Goal: Transaction & Acquisition: Subscribe to service/newsletter

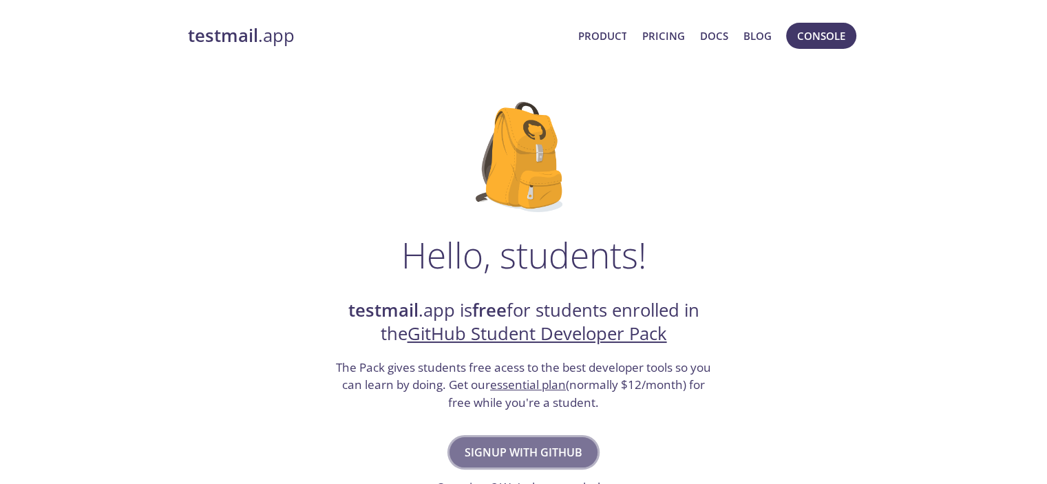
click at [537, 445] on span "Signup with GitHub" at bounding box center [524, 452] width 118 height 19
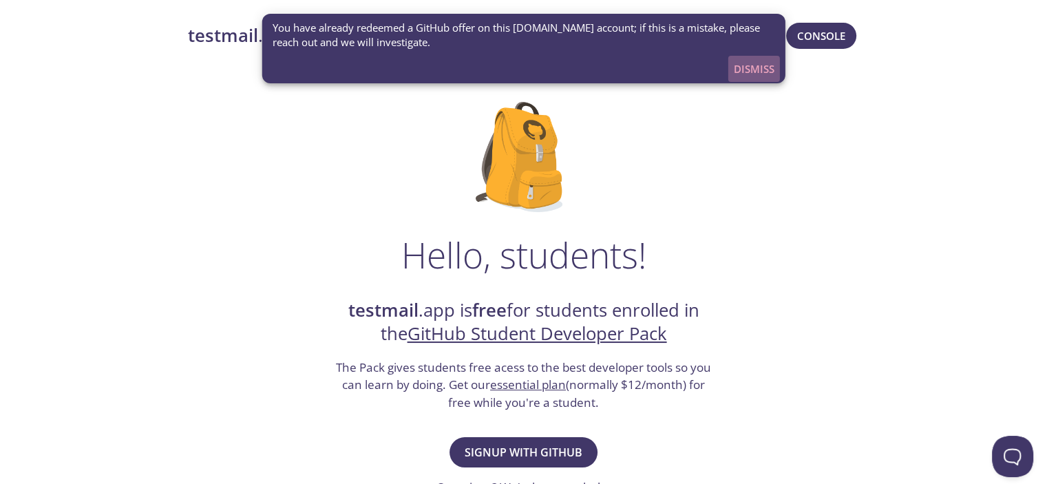
click at [752, 78] on button "Dismiss" at bounding box center [754, 69] width 52 height 26
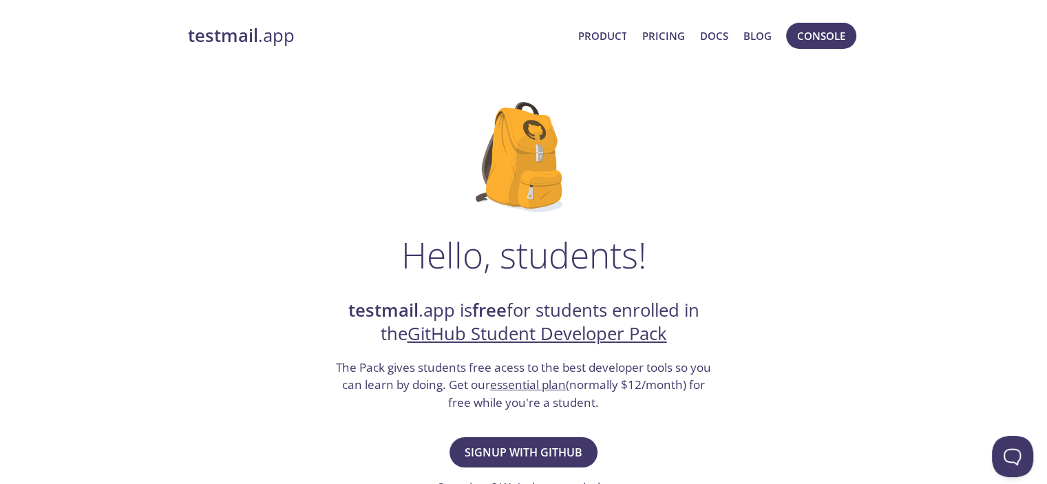
click at [231, 19] on div "testmail .app Product Pricing Docs Blog Console" at bounding box center [524, 36] width 672 height 44
drag, startPoint x: 226, startPoint y: 36, endPoint x: 231, endPoint y: 19, distance: 17.0
click at [231, 19] on div "testmail .app Product Pricing Docs Blog Console" at bounding box center [524, 36] width 672 height 44
click at [224, 34] on strong "testmail" at bounding box center [223, 35] width 70 height 24
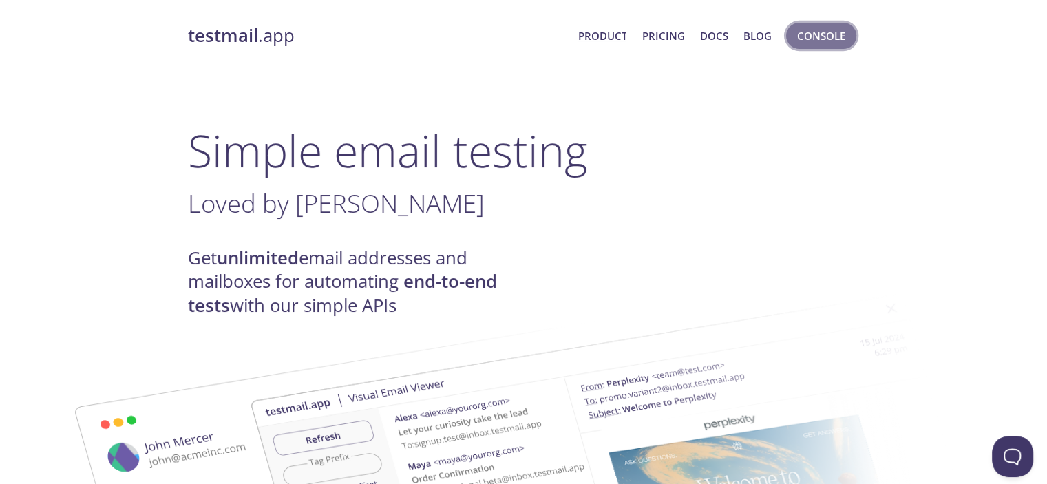
click at [805, 42] on span "Console" at bounding box center [821, 36] width 48 height 18
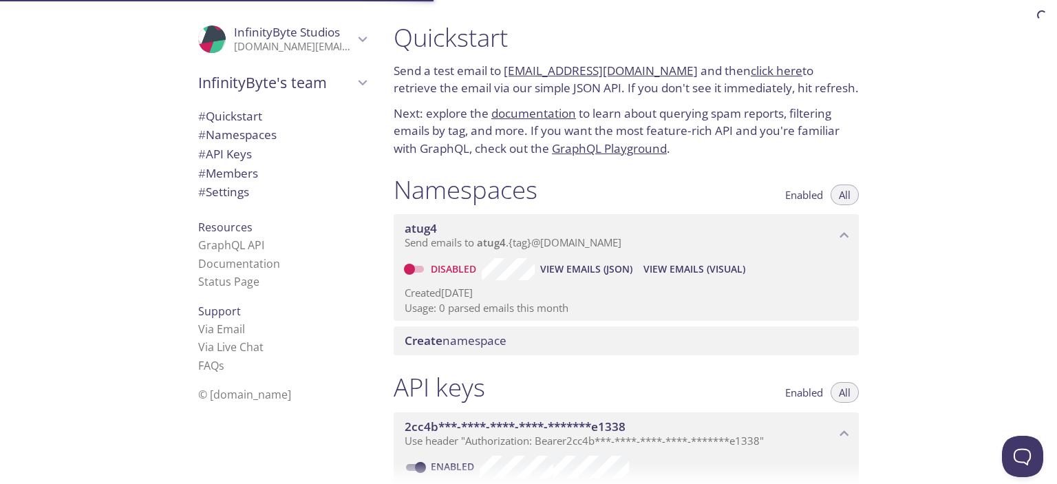
click at [805, 42] on h1 "Quickstart" at bounding box center [626, 37] width 465 height 31
click at [606, 347] on span "Create namespace" at bounding box center [629, 340] width 449 height 15
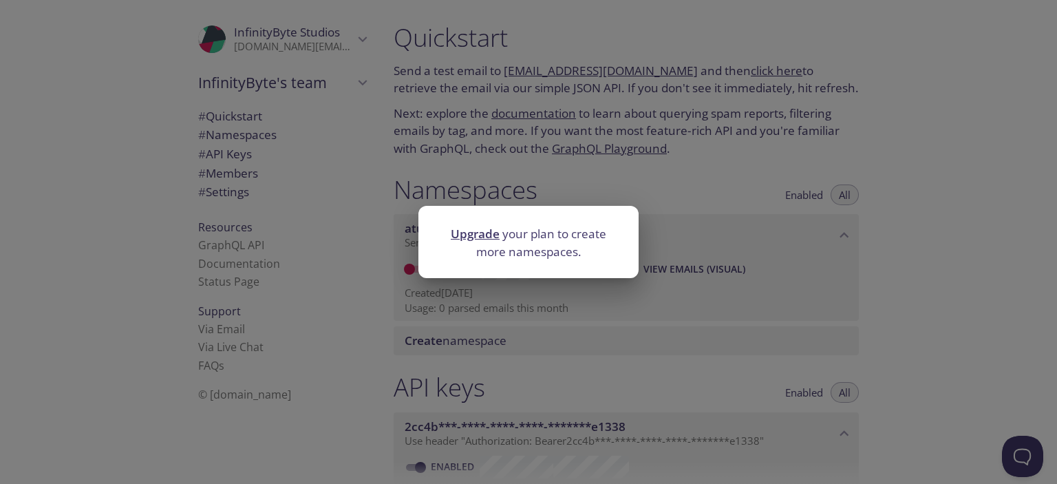
click at [473, 235] on link "Upgrade" at bounding box center [475, 234] width 49 height 16
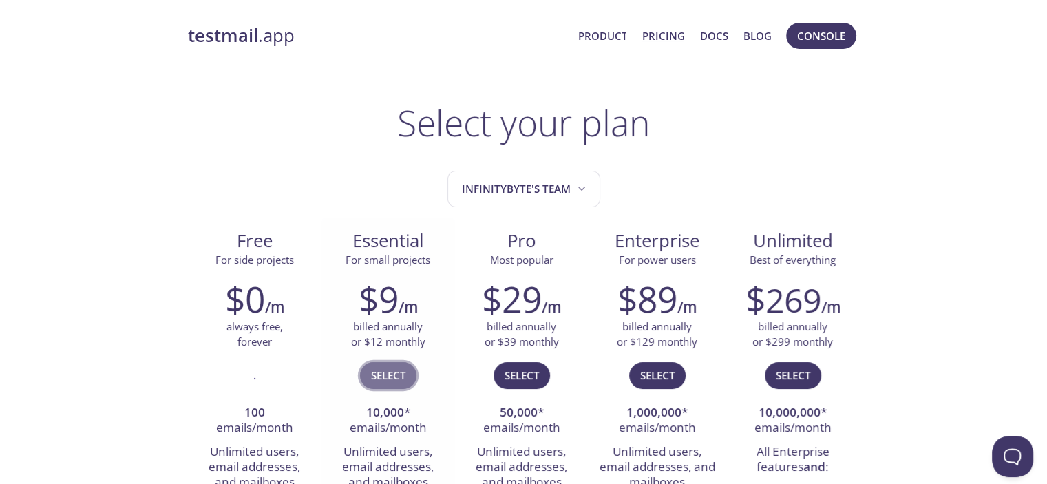
click at [403, 376] on span "Select" at bounding box center [388, 375] width 34 height 18
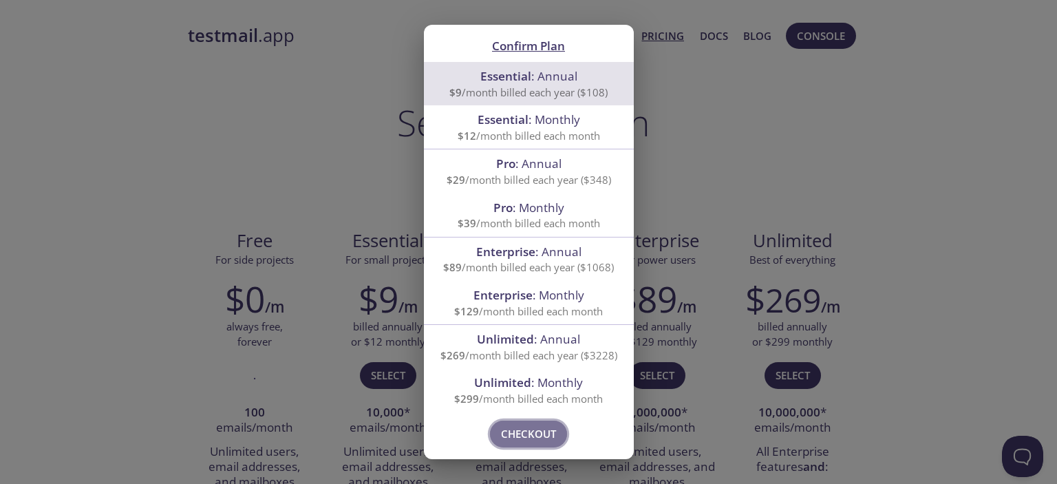
click at [529, 432] on span "Checkout" at bounding box center [528, 434] width 55 height 18
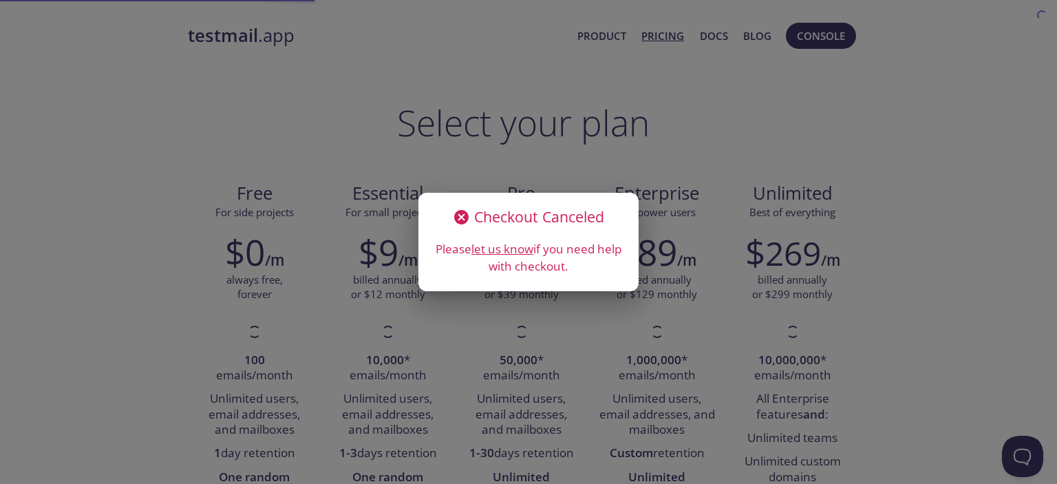
click at [668, 225] on div "Checkout Canceled Please let us know if you need help with checkout." at bounding box center [528, 242] width 1057 height 484
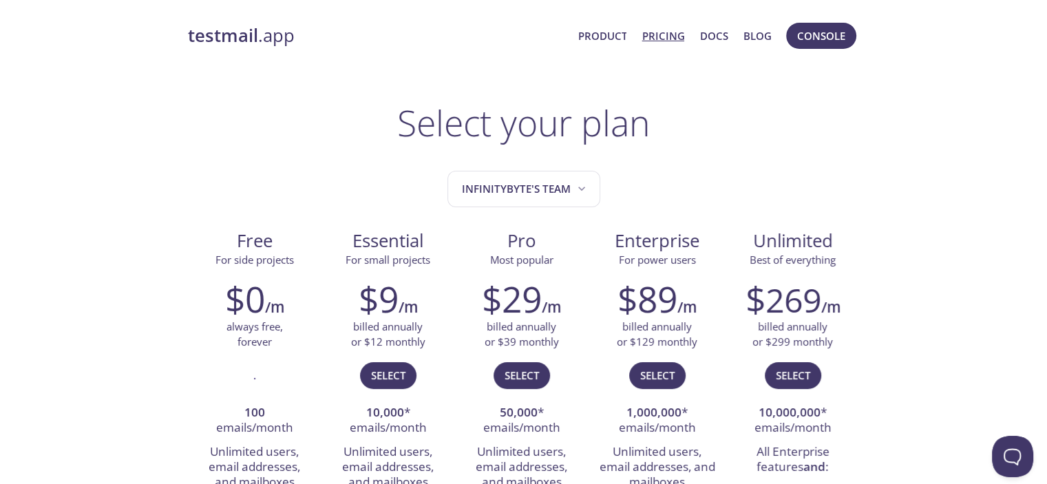
click at [273, 38] on link "testmail .app" at bounding box center [377, 35] width 379 height 23
